Goal: Task Accomplishment & Management: Manage account settings

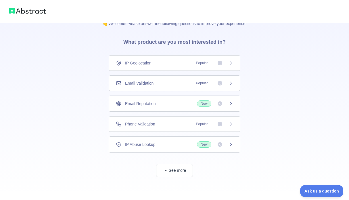
scroll to position [12, 0]
click at [159, 102] on div "Email Reputation New" at bounding box center [174, 103] width 117 height 6
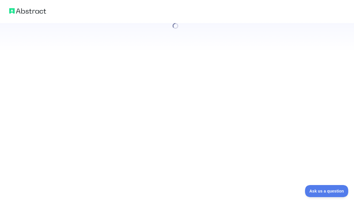
click at [161, 100] on div at bounding box center [177, 100] width 354 height 200
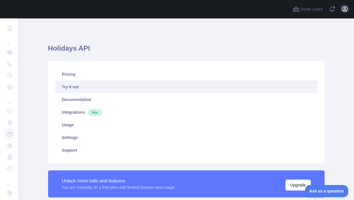
click at [347, 9] on icon "button" at bounding box center [344, 8] width 7 height 7
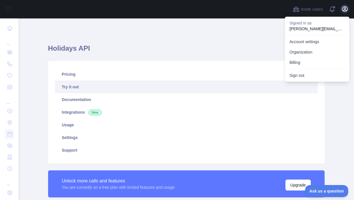
click at [347, 9] on icon "button" at bounding box center [344, 8] width 7 height 7
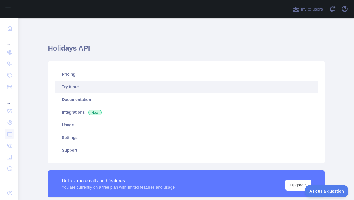
click at [72, 86] on link "Try it out" at bounding box center [186, 87] width 262 height 13
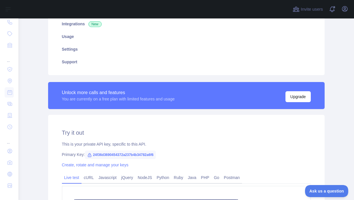
scroll to position [49, 0]
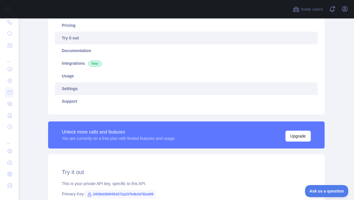
click at [96, 86] on link "Settings" at bounding box center [186, 88] width 262 height 13
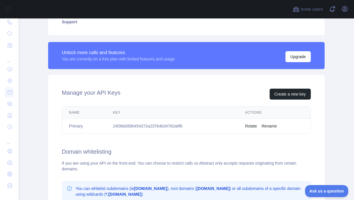
scroll to position [129, 0]
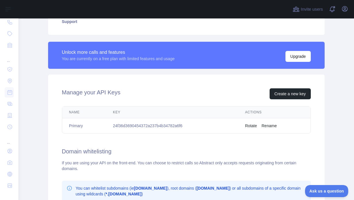
click at [252, 127] on button "Rotate" at bounding box center [251, 126] width 12 height 6
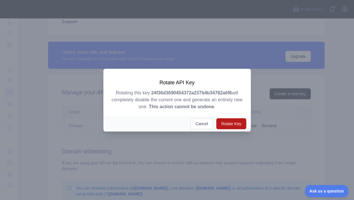
click at [229, 122] on button "Rotate Key" at bounding box center [231, 123] width 30 height 11
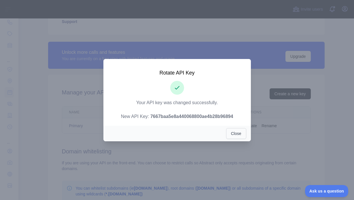
click at [237, 132] on button "Close" at bounding box center [236, 133] width 20 height 11
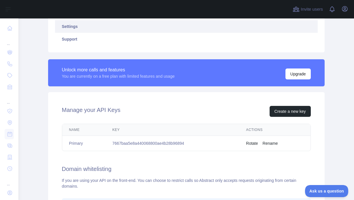
scroll to position [140, 0]
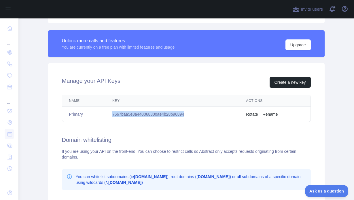
drag, startPoint x: 109, startPoint y: 113, endPoint x: 189, endPoint y: 115, distance: 79.8
click at [189, 115] on td "7667baa5e8a440068800ae4b28b96894" at bounding box center [172, 114] width 134 height 15
copy td "7667baa5e8a440068800ae4b28b96894"
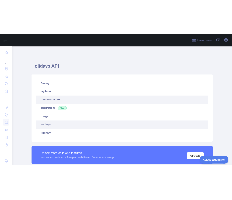
scroll to position [0, 0]
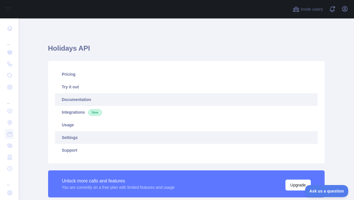
click at [71, 98] on link "Documentation" at bounding box center [186, 99] width 262 height 13
